Goal: Task Accomplishment & Management: Use online tool/utility

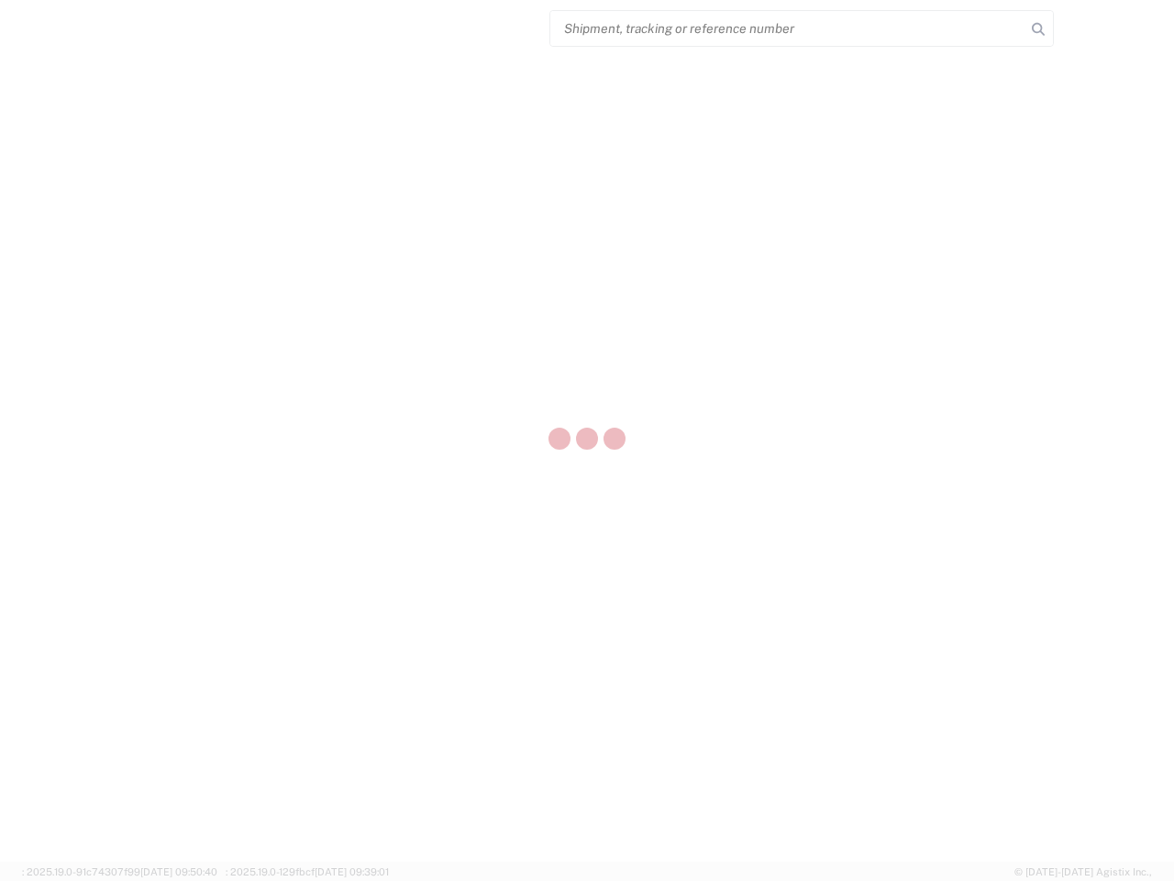
select select "US"
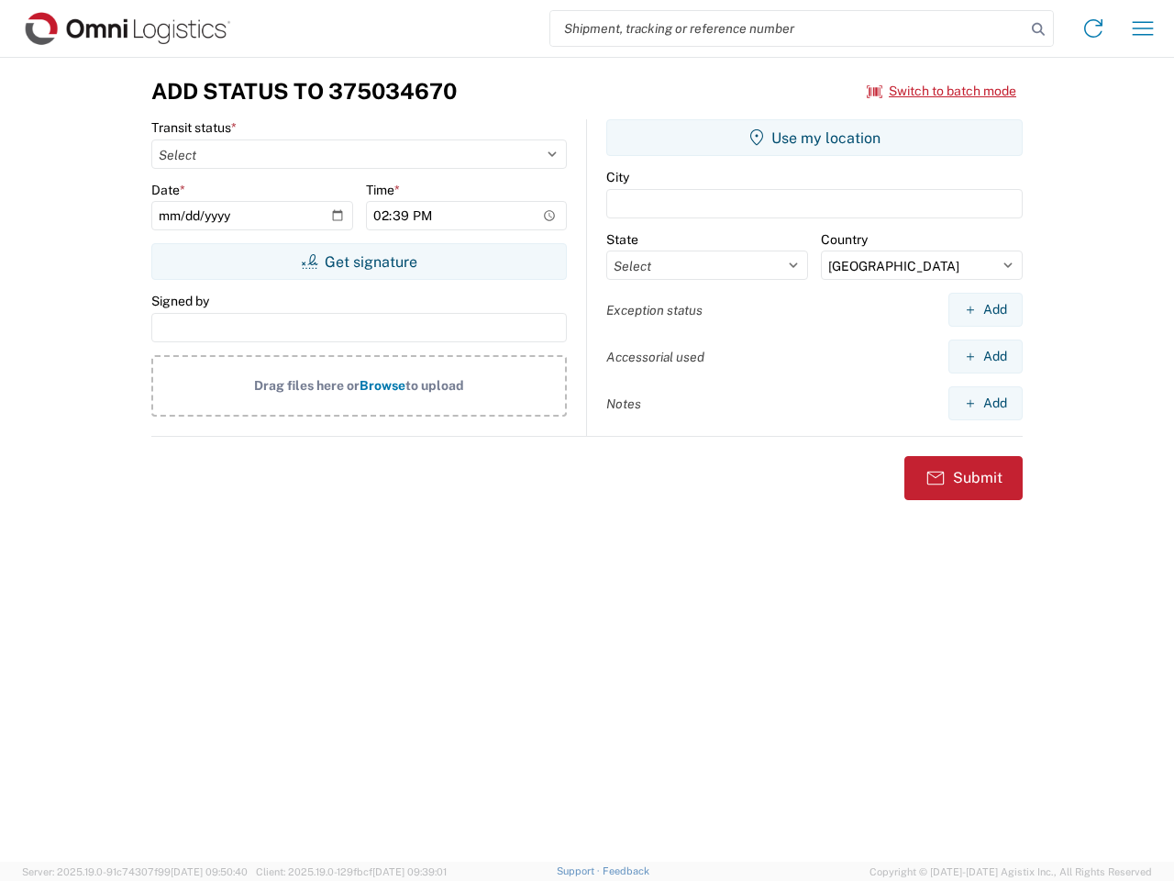
click at [788, 28] on input "search" at bounding box center [788, 28] width 475 height 35
click at [1039, 29] on icon at bounding box center [1039, 30] width 26 height 26
click at [1094, 28] on icon at bounding box center [1093, 28] width 29 height 29
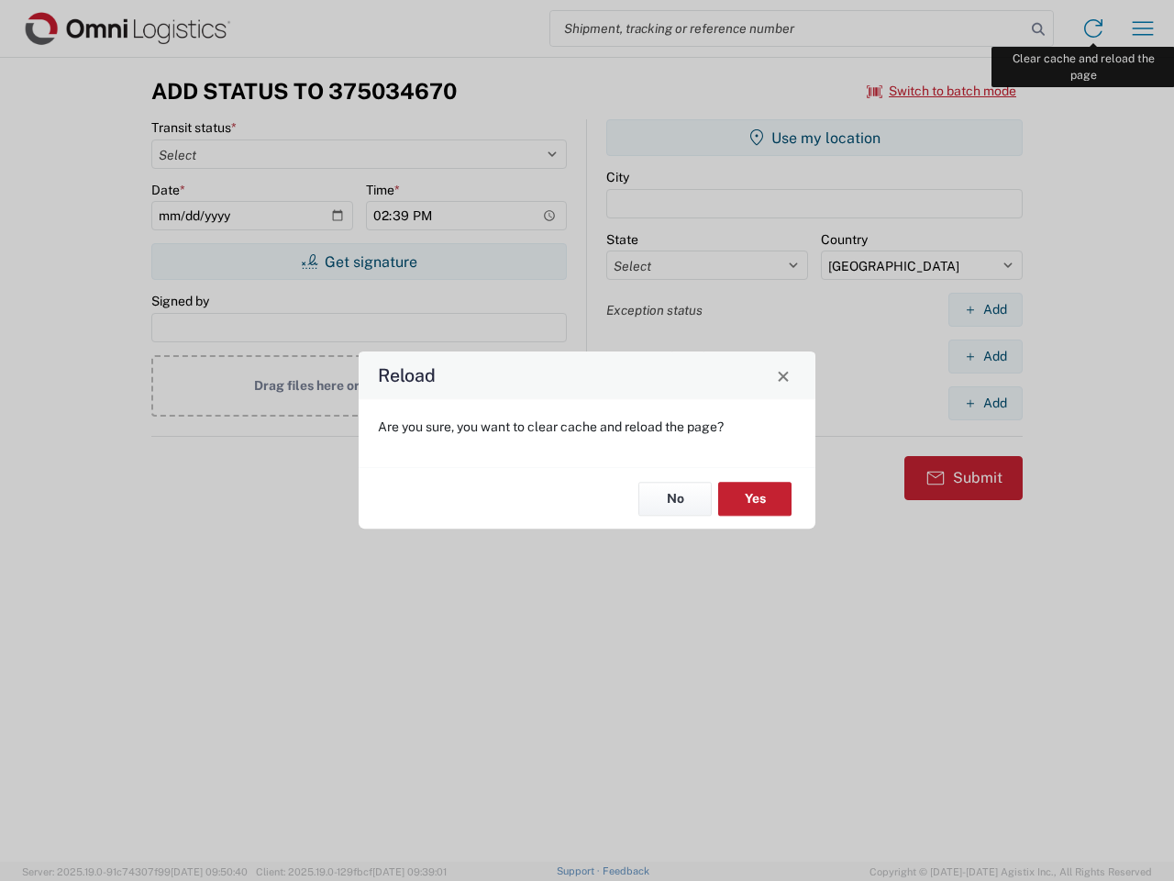
click at [1143, 28] on div "Reload Are you sure, you want to clear cache and reload the page? No Yes" at bounding box center [587, 440] width 1174 height 881
click at [942, 91] on div "Reload Are you sure, you want to clear cache and reload the page? No Yes" at bounding box center [587, 440] width 1174 height 881
click at [359, 262] on div "Reload Are you sure, you want to clear cache and reload the page? No Yes" at bounding box center [587, 440] width 1174 height 881
click at [815, 138] on div "Reload Are you sure, you want to clear cache and reload the page? No Yes" at bounding box center [587, 440] width 1174 height 881
click at [985, 309] on div "Reload Are you sure, you want to clear cache and reload the page? No Yes" at bounding box center [587, 440] width 1174 height 881
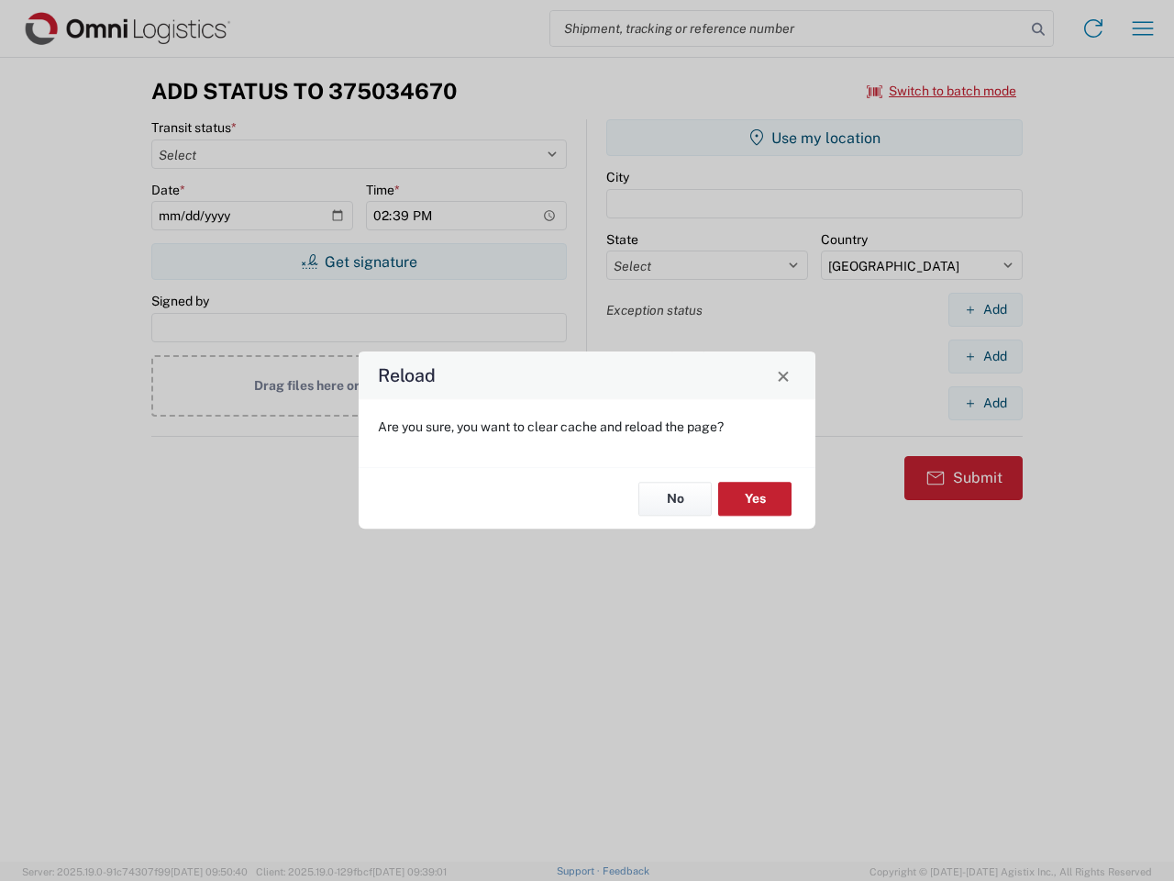
click at [985, 356] on div "Reload Are you sure, you want to clear cache and reload the page? No Yes" at bounding box center [587, 440] width 1174 height 881
click at [985, 403] on div "Reload Are you sure, you want to clear cache and reload the page? No Yes" at bounding box center [587, 440] width 1174 height 881
